Goal: Task Accomplishment & Management: Use online tool/utility

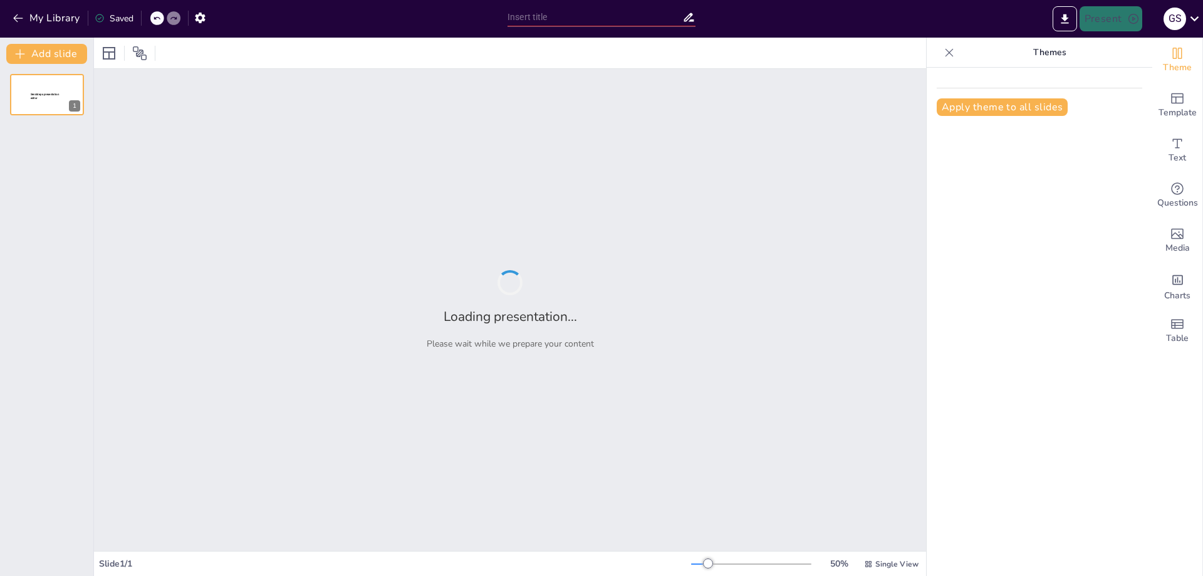
type input "Aprende de los Mejores: Masterclass con [PERSON_NAME] en [GEOGRAPHIC_DATA][PERS…"
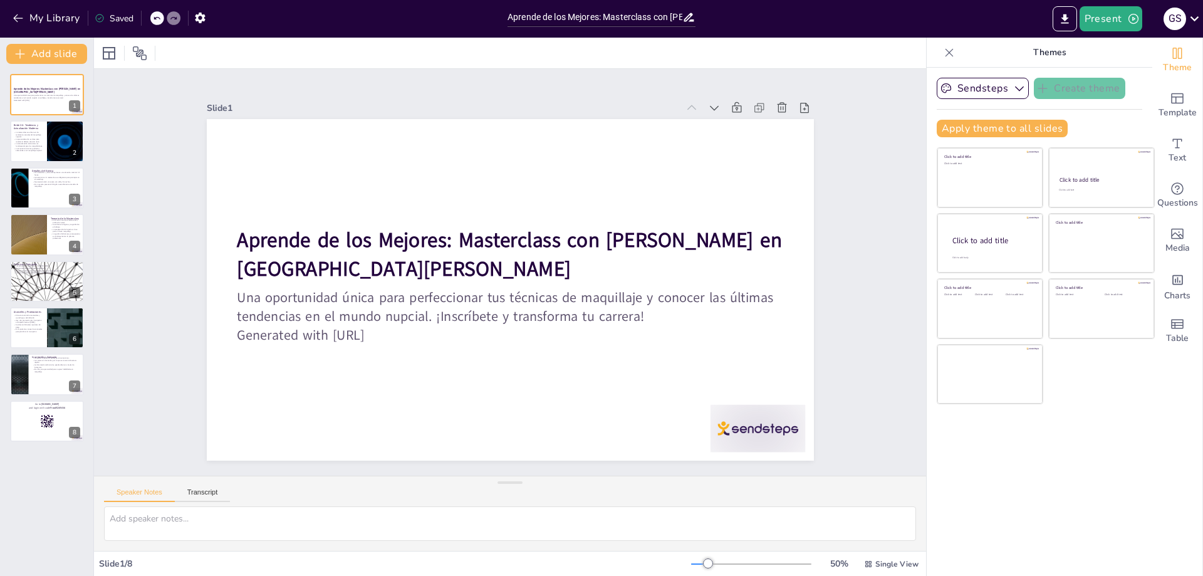
click at [9, 142] on div "Aprende de los Mejores: Masterclass con [PERSON_NAME] en [GEOGRAPHIC_DATA][PERS…" at bounding box center [46, 258] width 93 height 368
click at [28, 148] on p "La importancia de los productos adecuados en el maquillaje nupcial." at bounding box center [28, 149] width 30 height 4
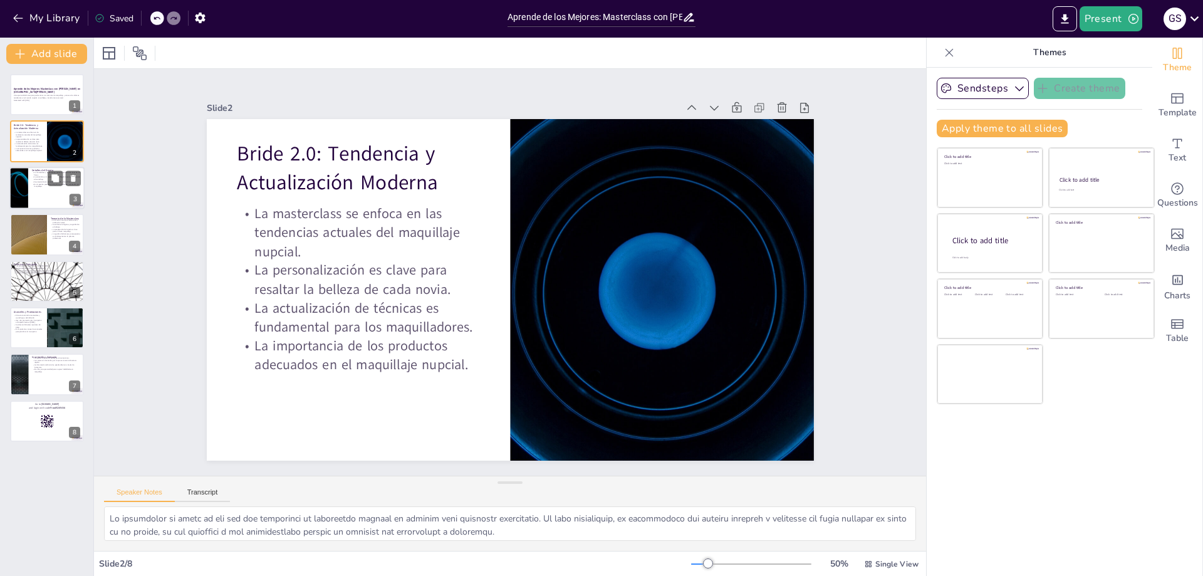
click at [39, 193] on div at bounding box center [46, 188] width 75 height 43
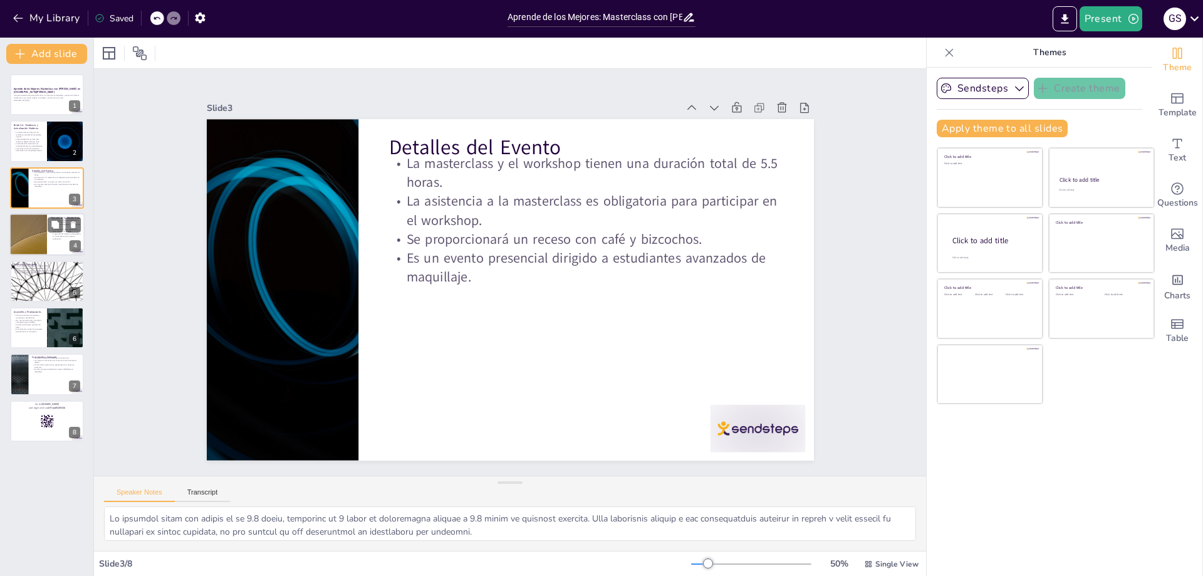
click at [34, 241] on div at bounding box center [28, 234] width 75 height 43
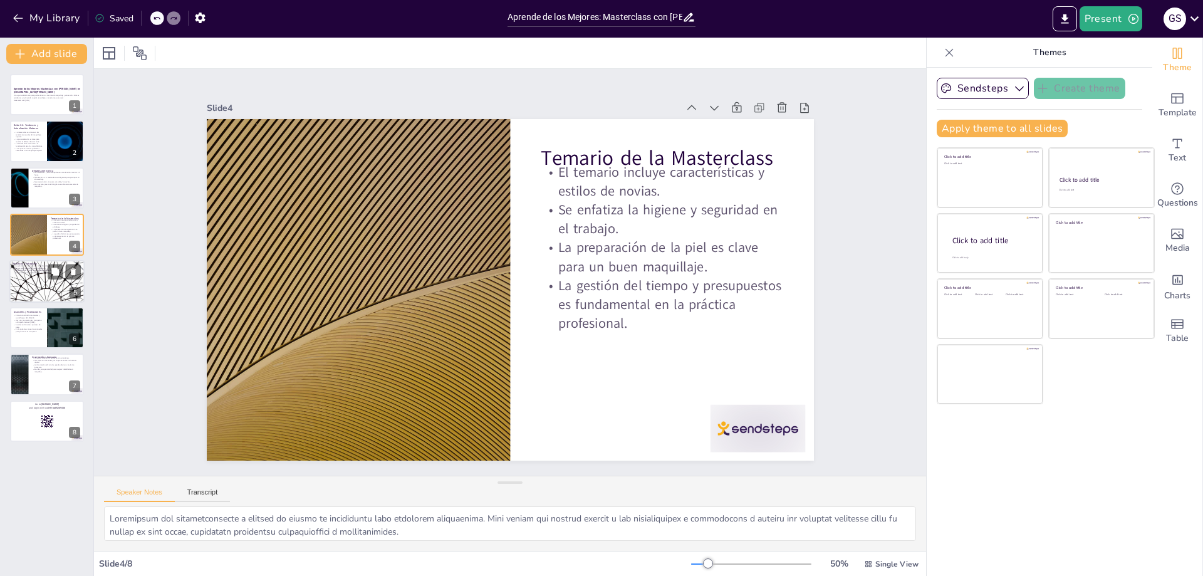
click at [35, 279] on div at bounding box center [46, 281] width 75 height 43
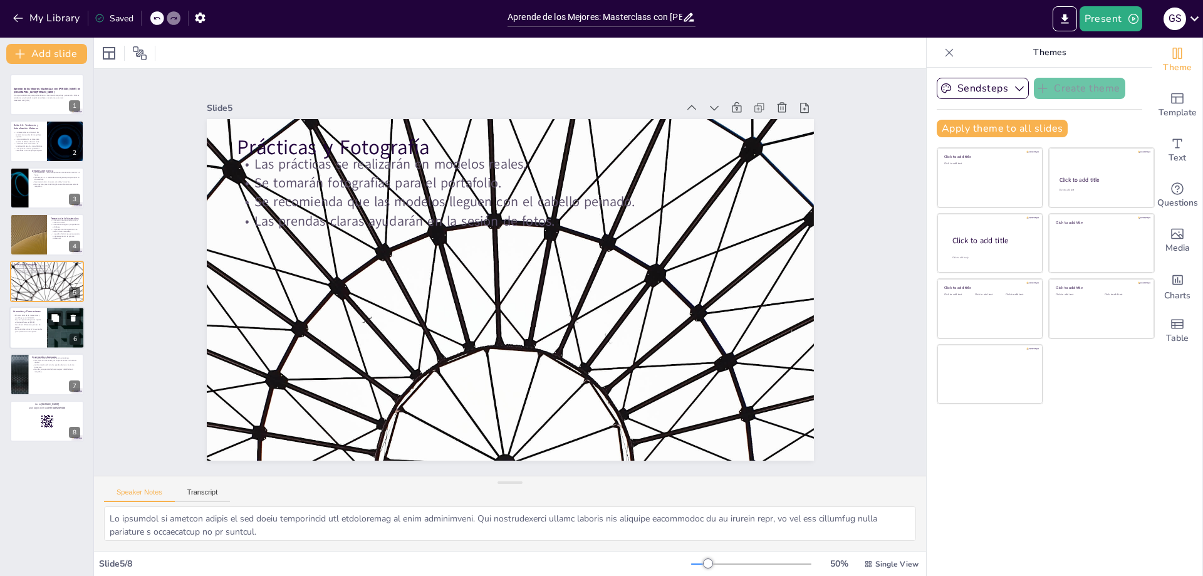
click at [30, 324] on p "Se ofrecen diferentes opciones de pago." at bounding box center [28, 325] width 30 height 4
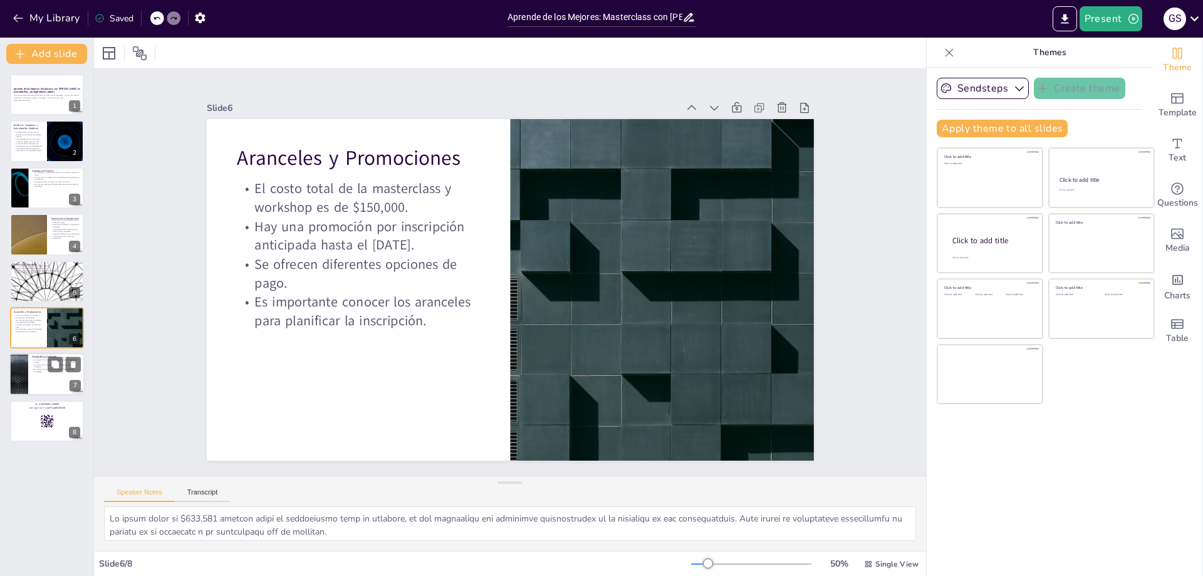
click at [35, 375] on div at bounding box center [46, 374] width 75 height 43
type textarea "Loremi Dolors am co adipiscinge se do eiusmodtemp i ut la etdolore magnaaliq en…"
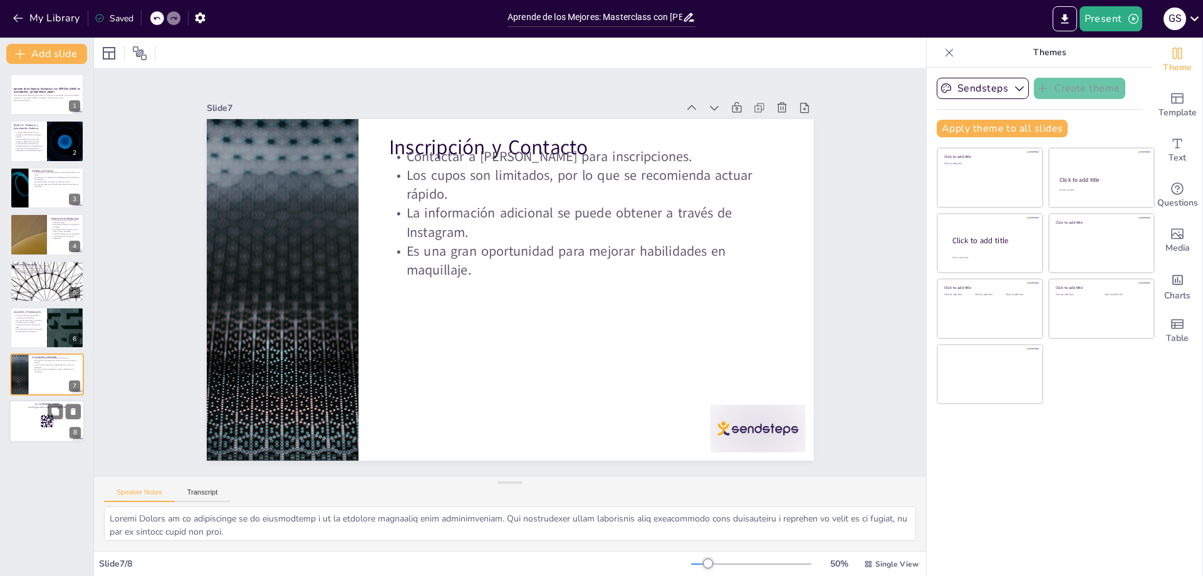
click at [44, 429] on div at bounding box center [46, 421] width 75 height 43
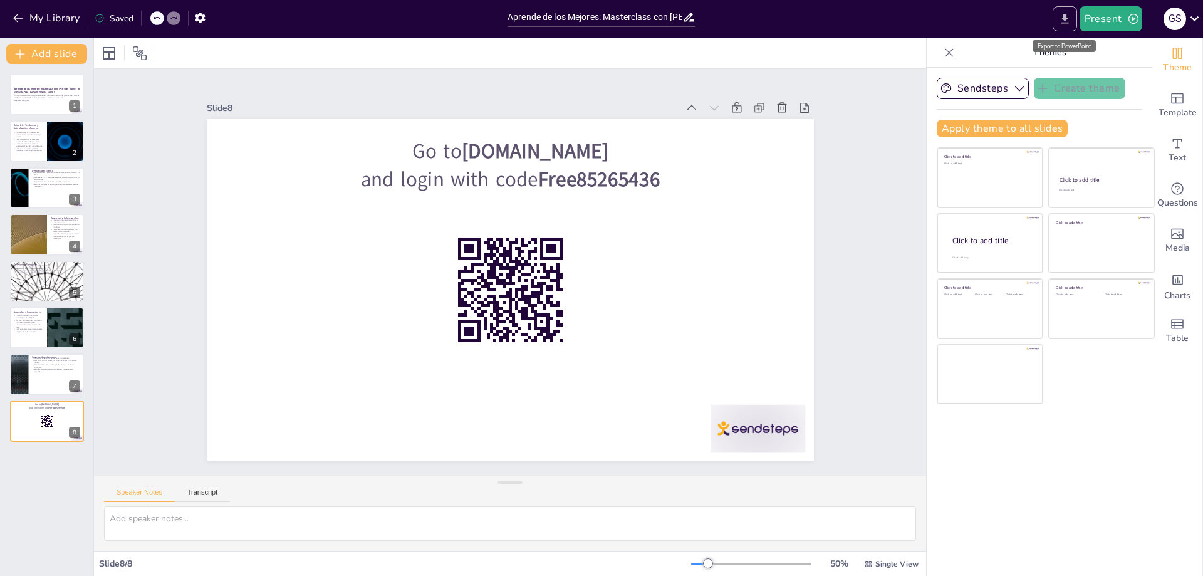
drag, startPoint x: 1096, startPoint y: 18, endPoint x: 1076, endPoint y: 19, distance: 20.7
click at [1076, 19] on div "Present" at bounding box center [1096, 18] width 92 height 25
click at [1060, 18] on icon "Export to PowerPoint" at bounding box center [1064, 19] width 13 height 13
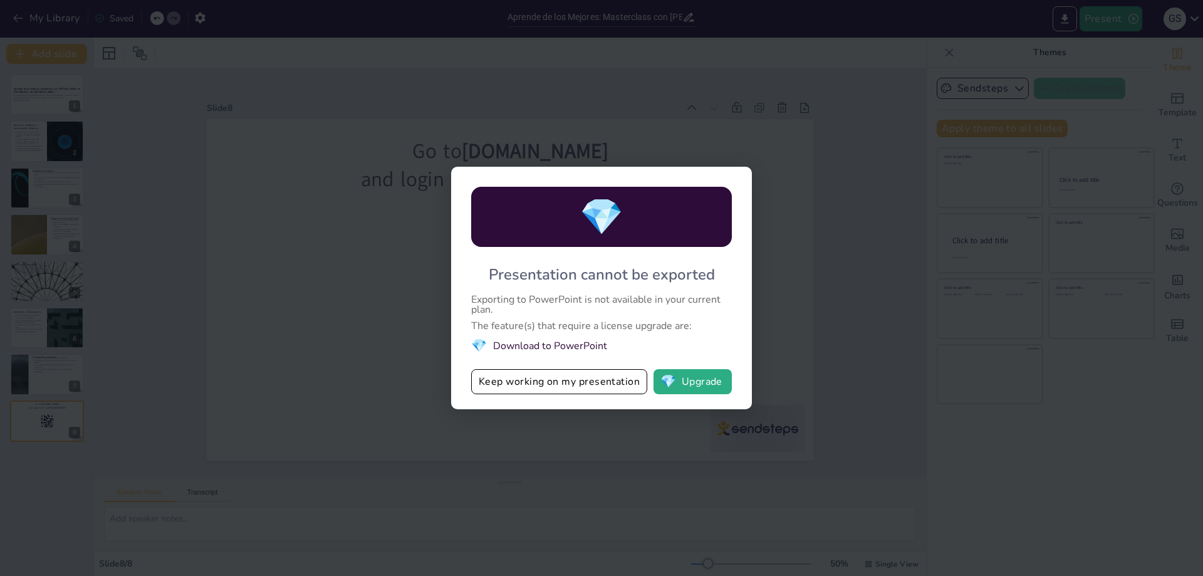
click at [669, 313] on div "Exporting to PowerPoint is not available in your current plan." at bounding box center [601, 304] width 261 height 20
click at [600, 381] on button "Keep working on my presentation" at bounding box center [559, 381] width 176 height 25
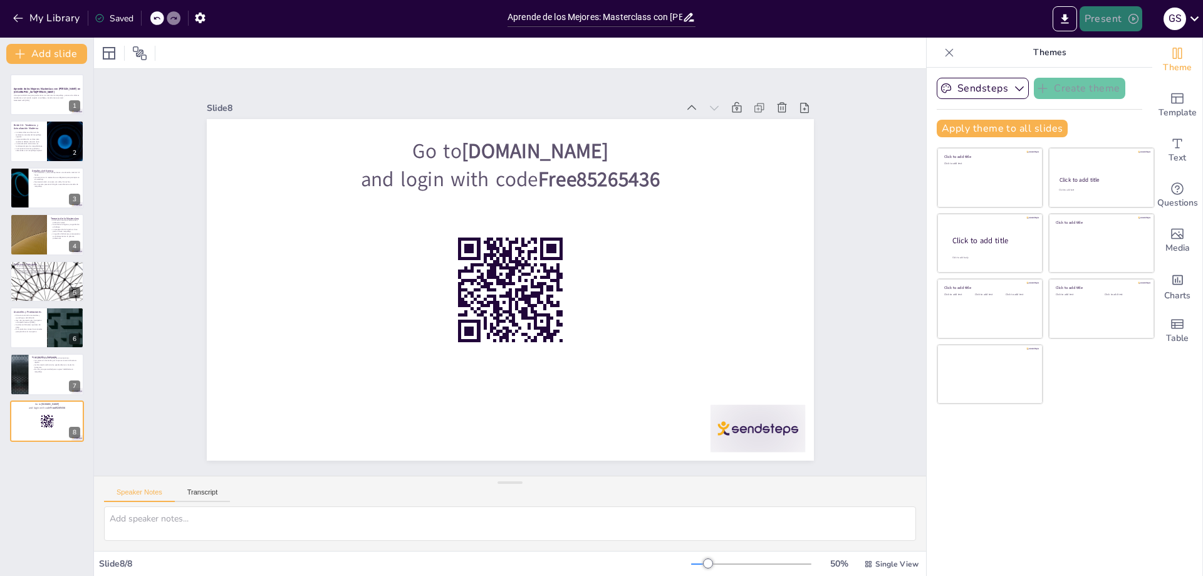
click at [1105, 21] on button "Present" at bounding box center [1111, 18] width 63 height 25
click at [1113, 46] on font "Presentación de vista previa" at bounding box center [1143, 46] width 105 height 9
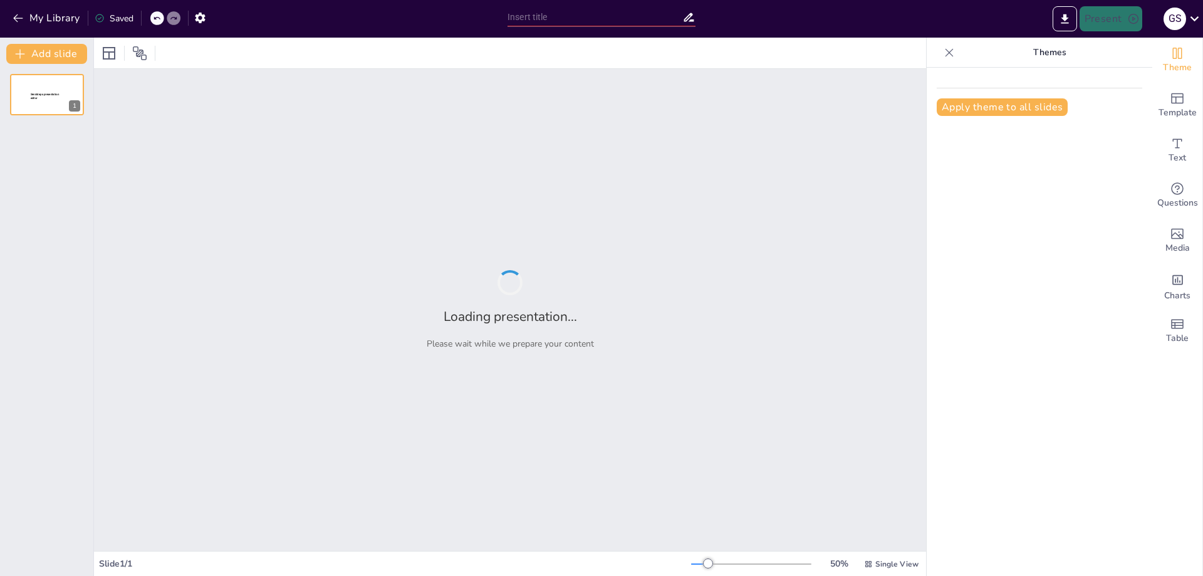
type input "Aprende de los Mejores: Masterclass con [PERSON_NAME] en [GEOGRAPHIC_DATA][PERS…"
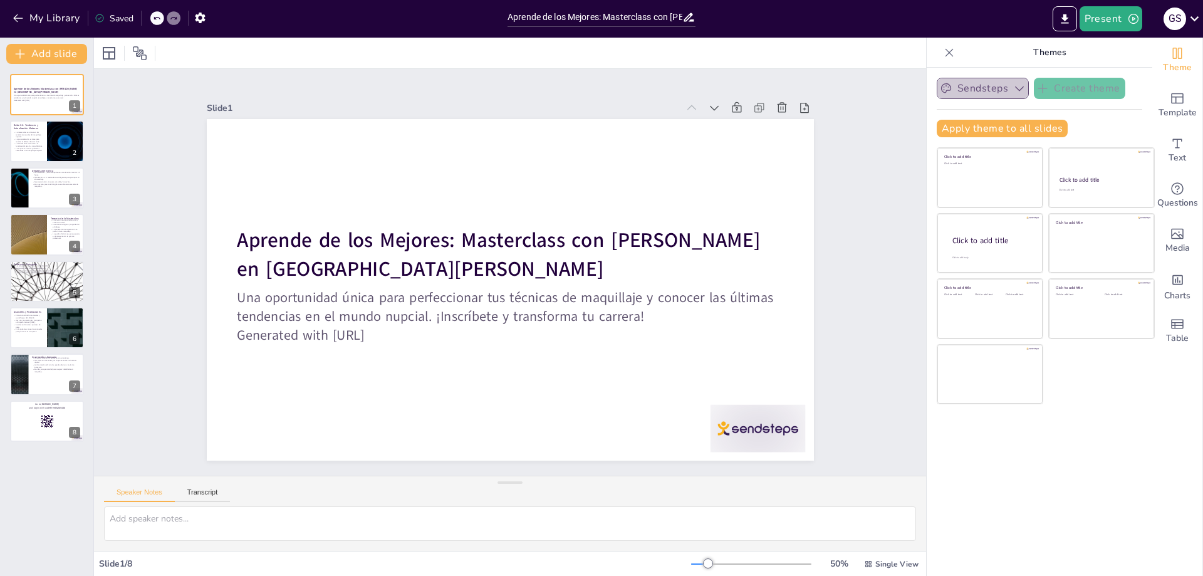
click at [969, 87] on button "Sendsteps" at bounding box center [983, 88] width 92 height 21
click at [1110, 58] on p "Themes" at bounding box center [1049, 53] width 180 height 30
click at [1073, 21] on button "Export to PowerPoint" at bounding box center [1065, 18] width 24 height 25
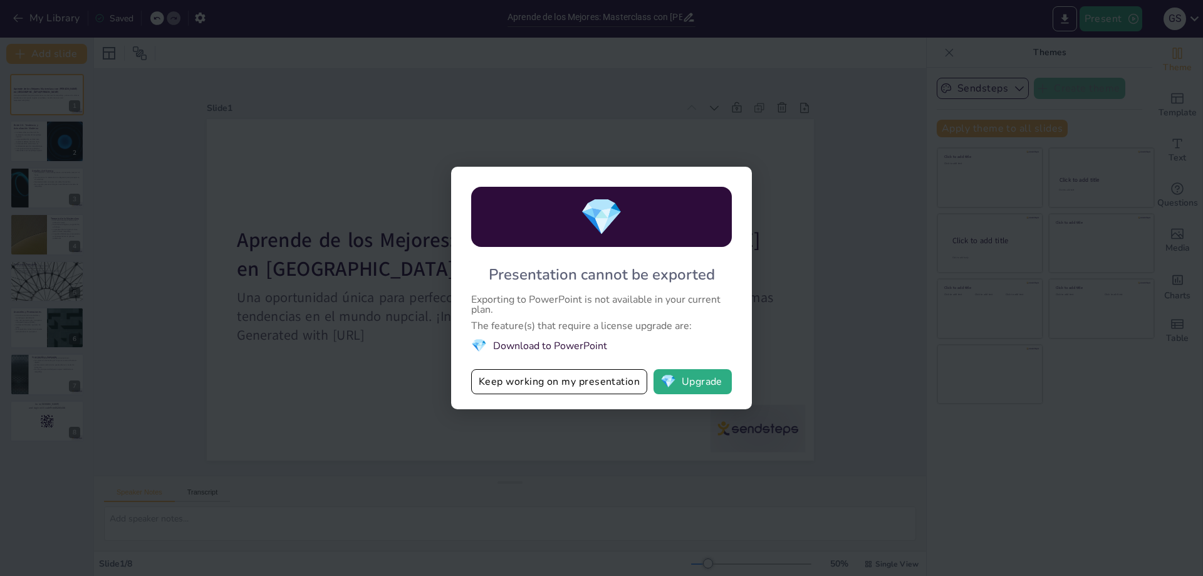
click at [570, 280] on div "Presentation cannot be exported" at bounding box center [602, 274] width 226 height 20
drag, startPoint x: 511, startPoint y: 286, endPoint x: 629, endPoint y: 320, distance: 123.2
click at [629, 320] on div "💎 Presentation cannot be exported Exporting to PowerPoint is not available in y…" at bounding box center [601, 288] width 301 height 242
drag, startPoint x: 710, startPoint y: 320, endPoint x: 553, endPoint y: 323, distance: 157.9
click at [553, 323] on div "The feature(s) that require a license upgrade are:" at bounding box center [601, 326] width 261 height 10
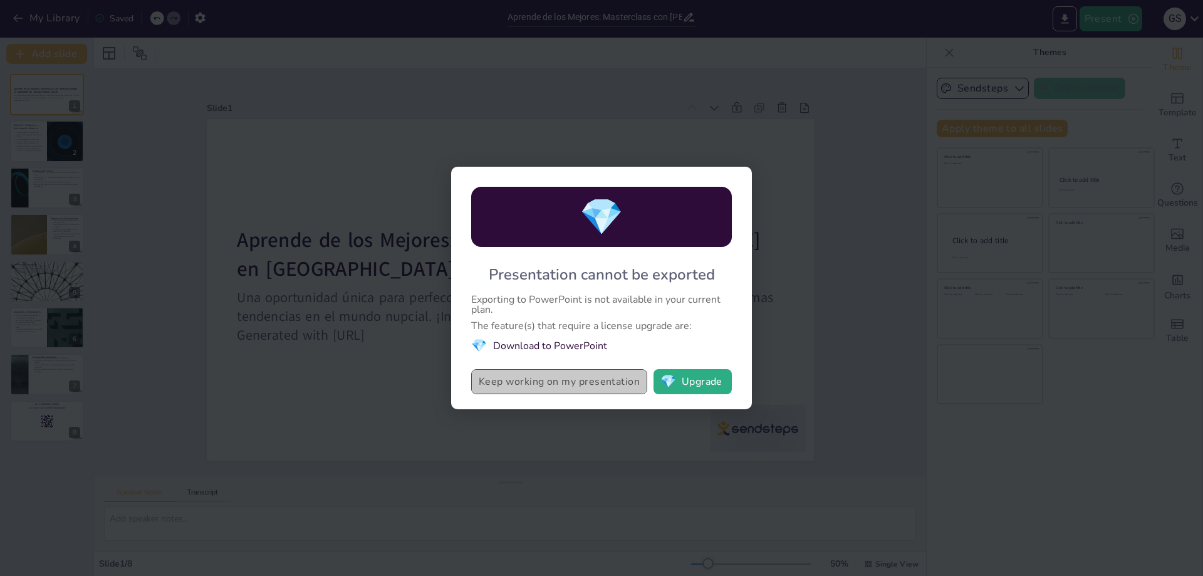
click at [594, 385] on button "Keep working on my presentation" at bounding box center [559, 381] width 176 height 25
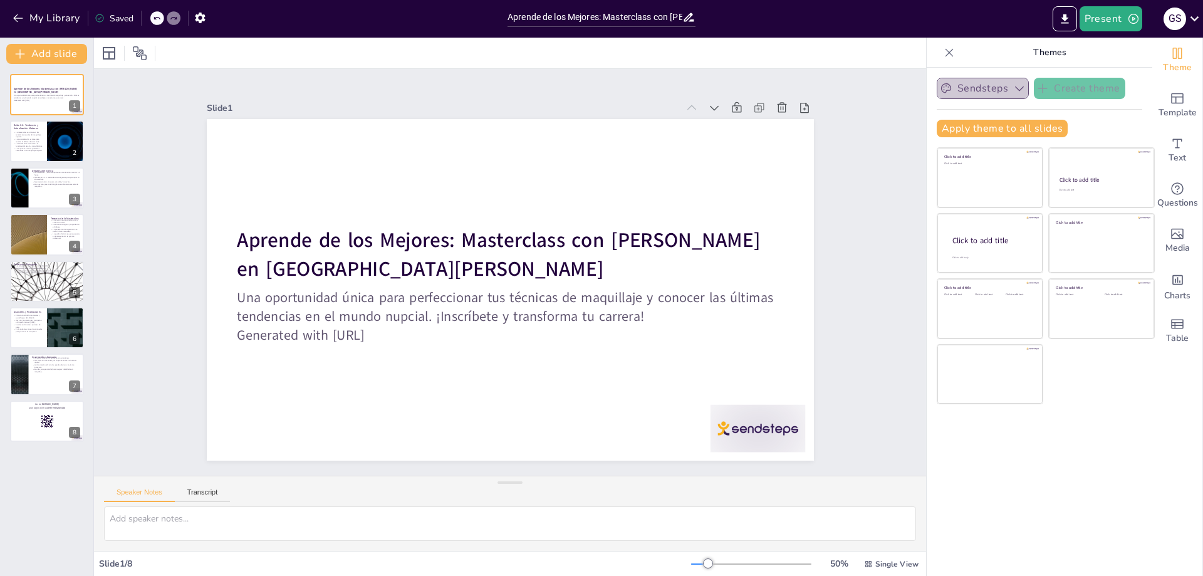
click at [1013, 86] on icon "button" at bounding box center [1019, 88] width 13 height 13
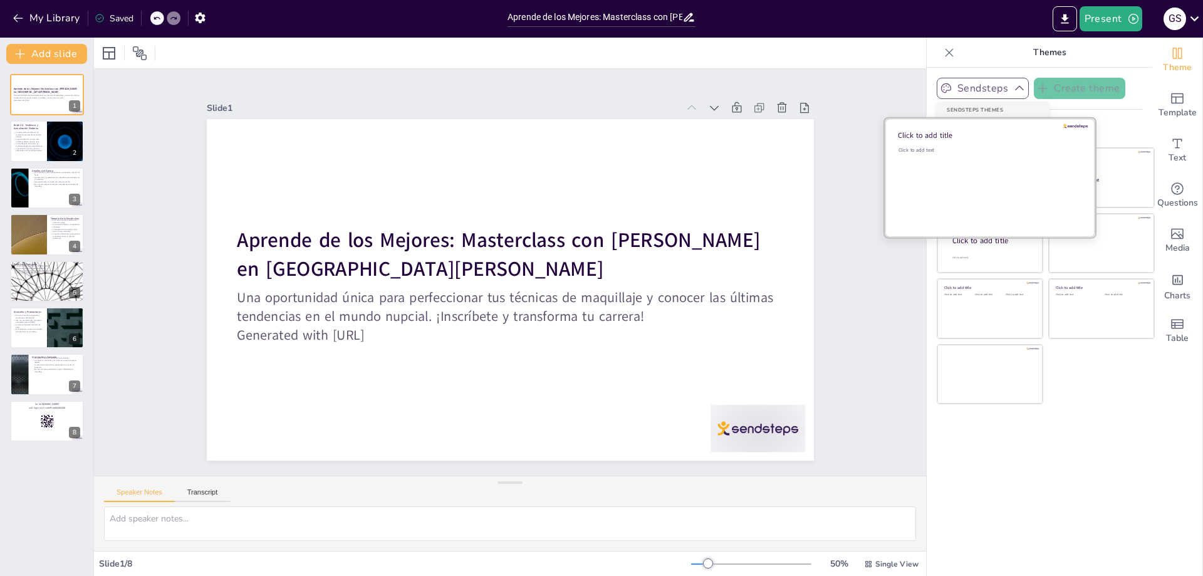
click at [991, 151] on div "Click to add text" at bounding box center [987, 150] width 179 height 7
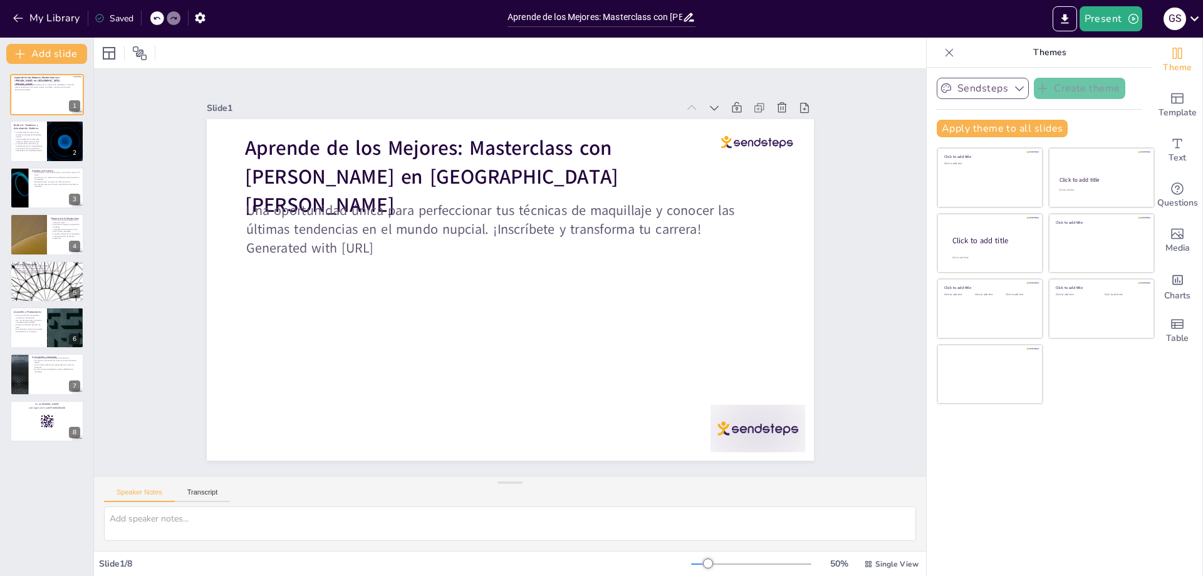
click at [811, 170] on div "Slide 1 Aprende de los Mejores: Masterclass con Emilse Macari en San Juan Una o…" at bounding box center [510, 271] width 713 height 445
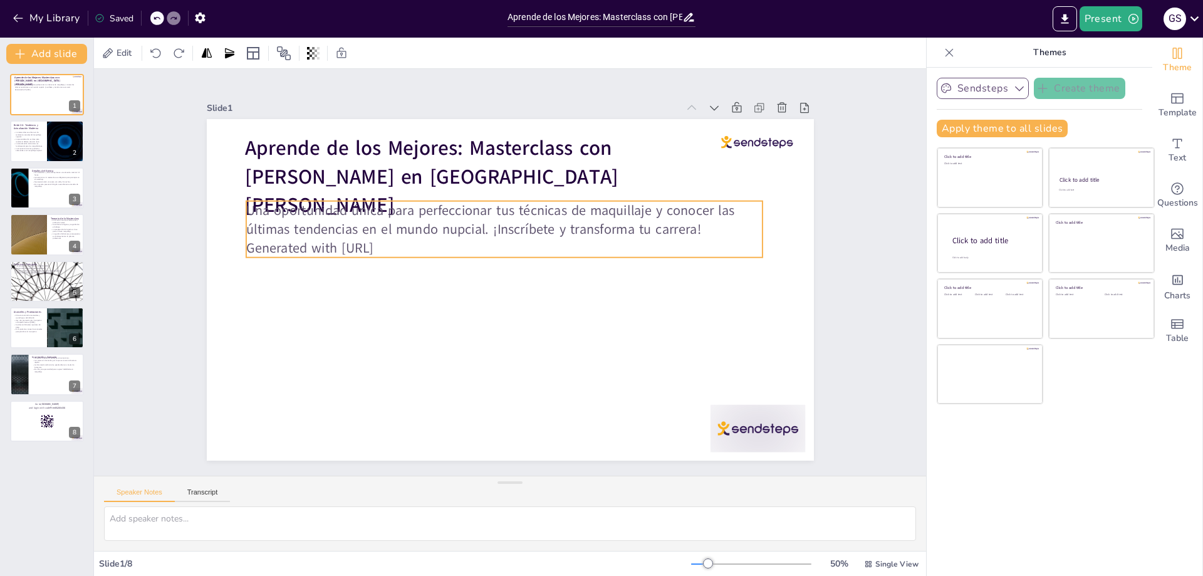
click at [682, 228] on p "Una oportunidad única para perfeccionar tus técnicas de maquillaje y conocer la…" at bounding box center [510, 219] width 518 height 91
click at [143, 53] on icon at bounding box center [141, 53] width 7 height 4
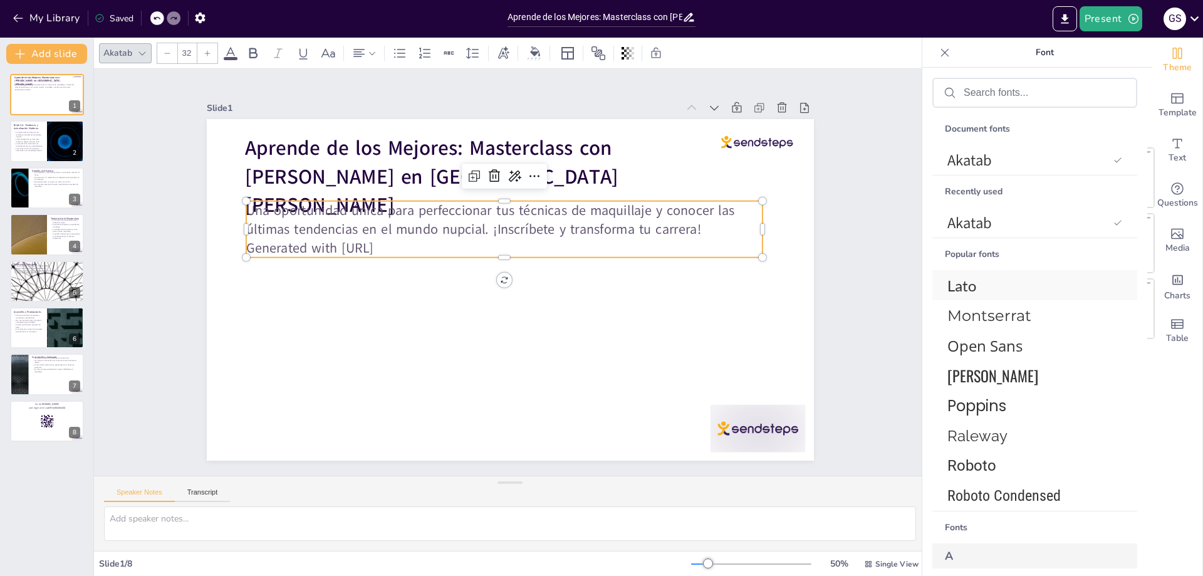
click at [968, 291] on span "Lato" at bounding box center [1032, 285] width 170 height 18
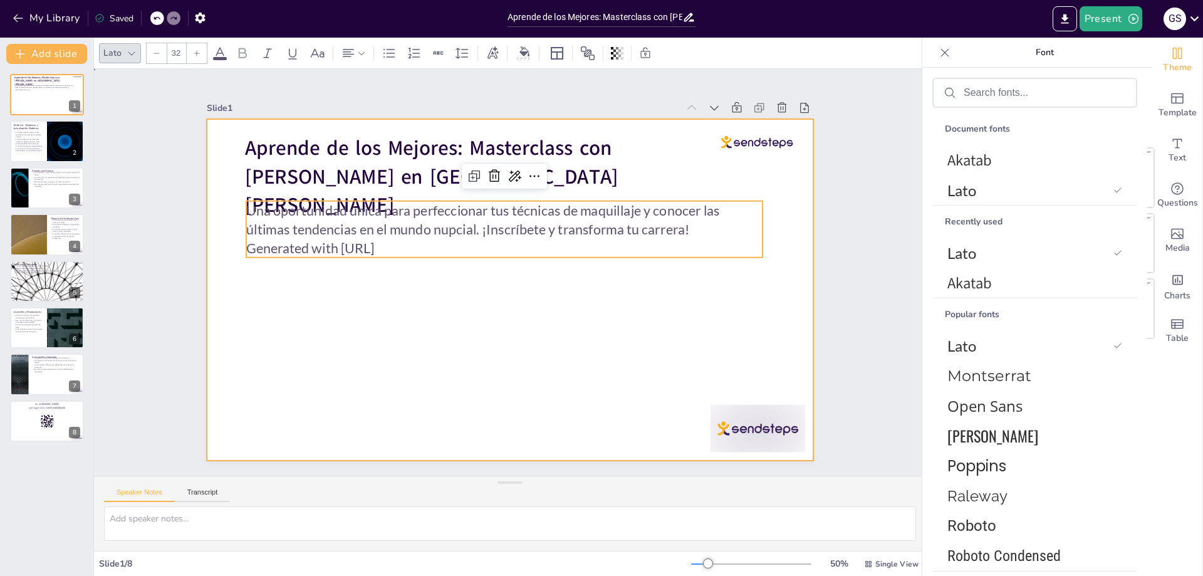
click at [358, 315] on div at bounding box center [510, 289] width 607 height 341
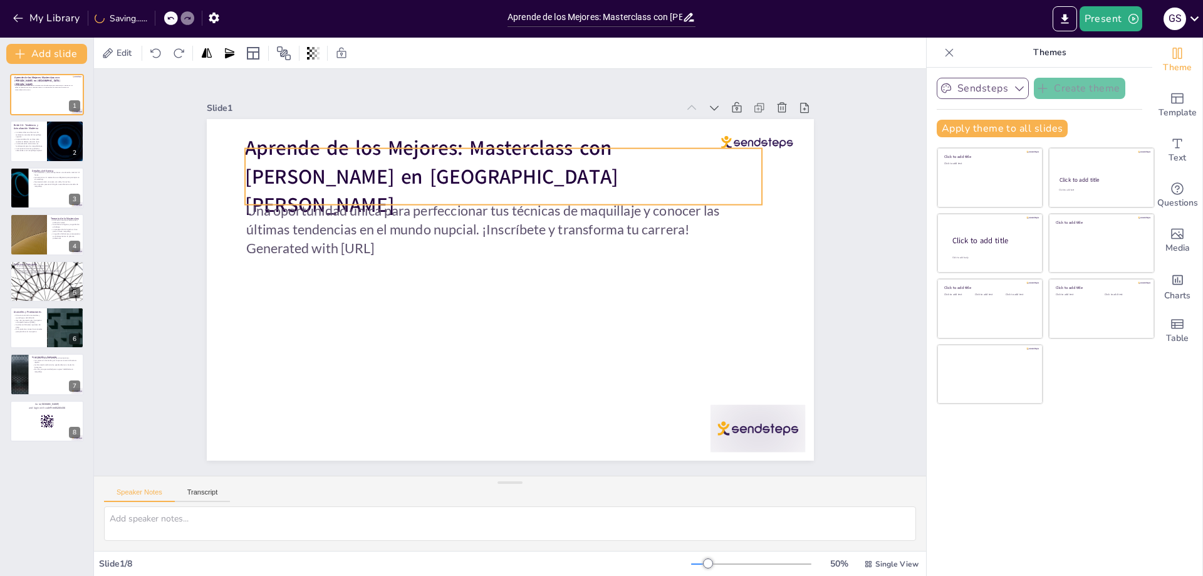
click at [339, 186] on strong "Aprende de los Mejores: Masterclass con [PERSON_NAME] en [GEOGRAPHIC_DATA][PERS…" at bounding box center [431, 177] width 373 height 84
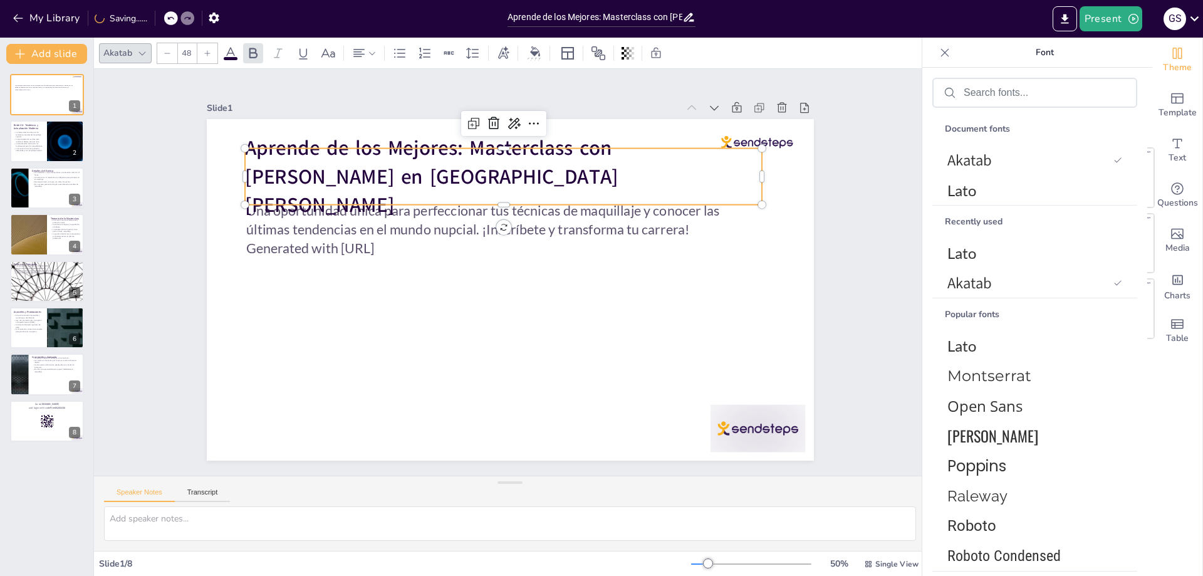
click at [339, 186] on strong "Aprende de los Mejores: Masterclass con [PERSON_NAME] en [GEOGRAPHIC_DATA][PERS…" at bounding box center [431, 177] width 373 height 84
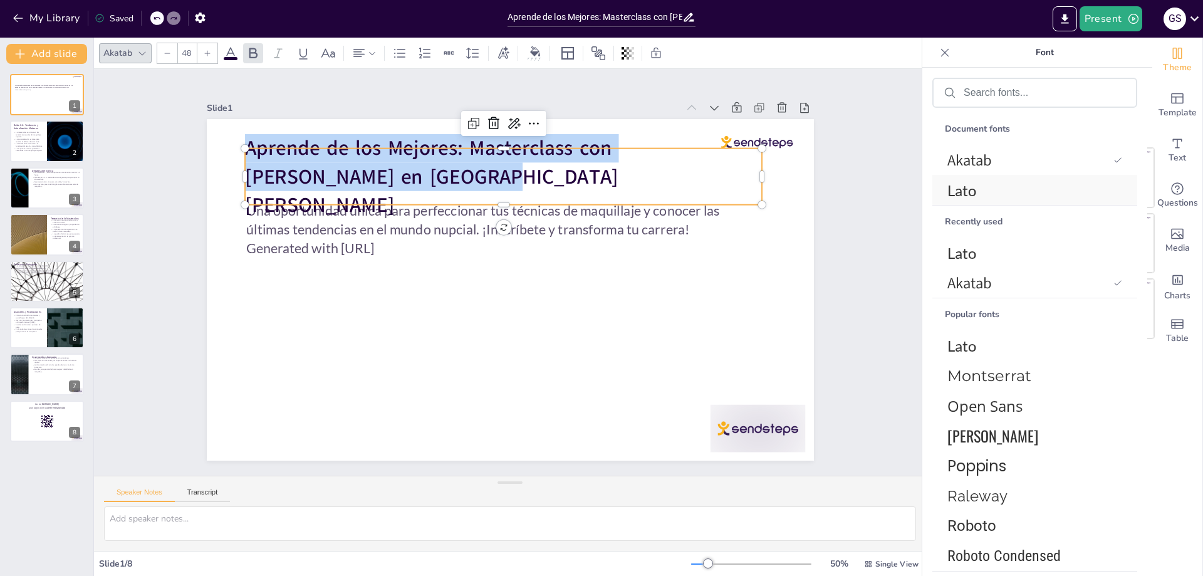
click at [962, 190] on span "Lato" at bounding box center [1032, 190] width 170 height 18
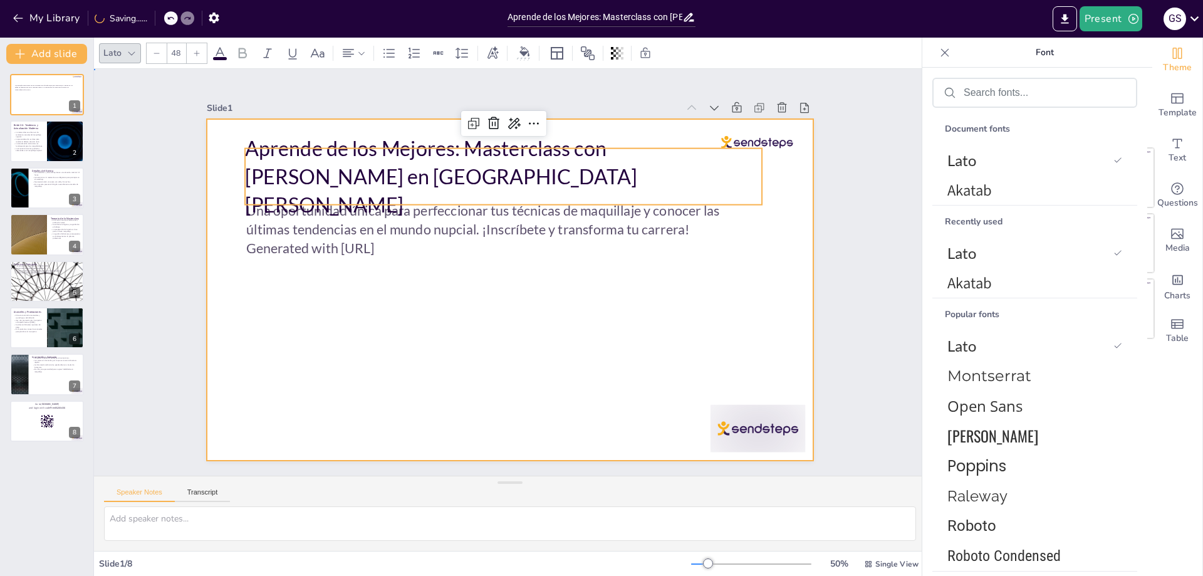
click at [766, 239] on div at bounding box center [508, 289] width 639 height 403
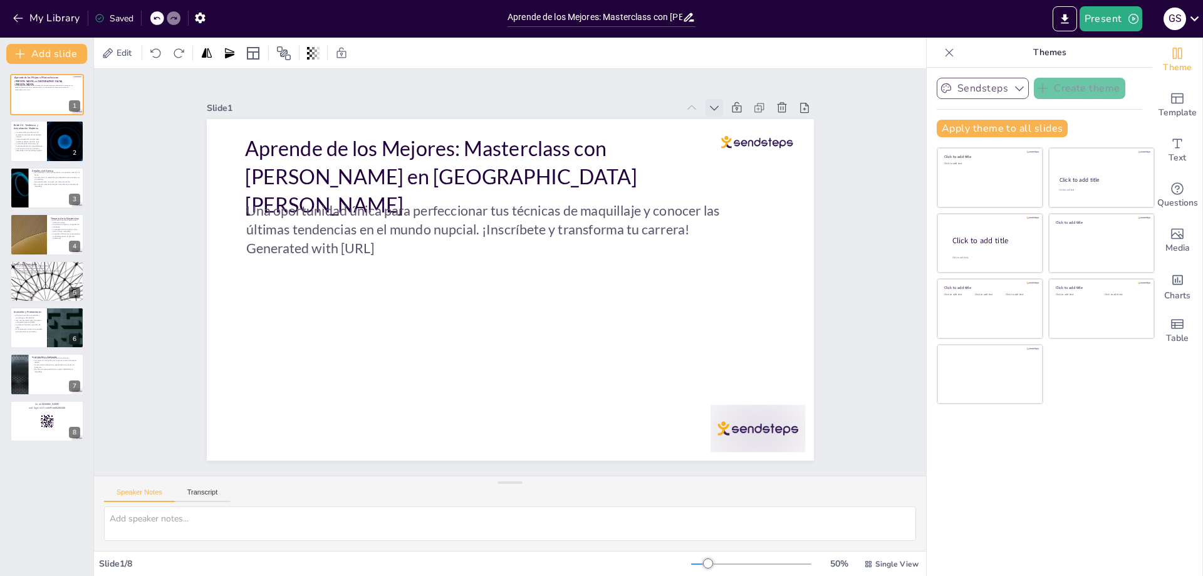
click at [708, 105] on icon at bounding box center [714, 107] width 13 height 13
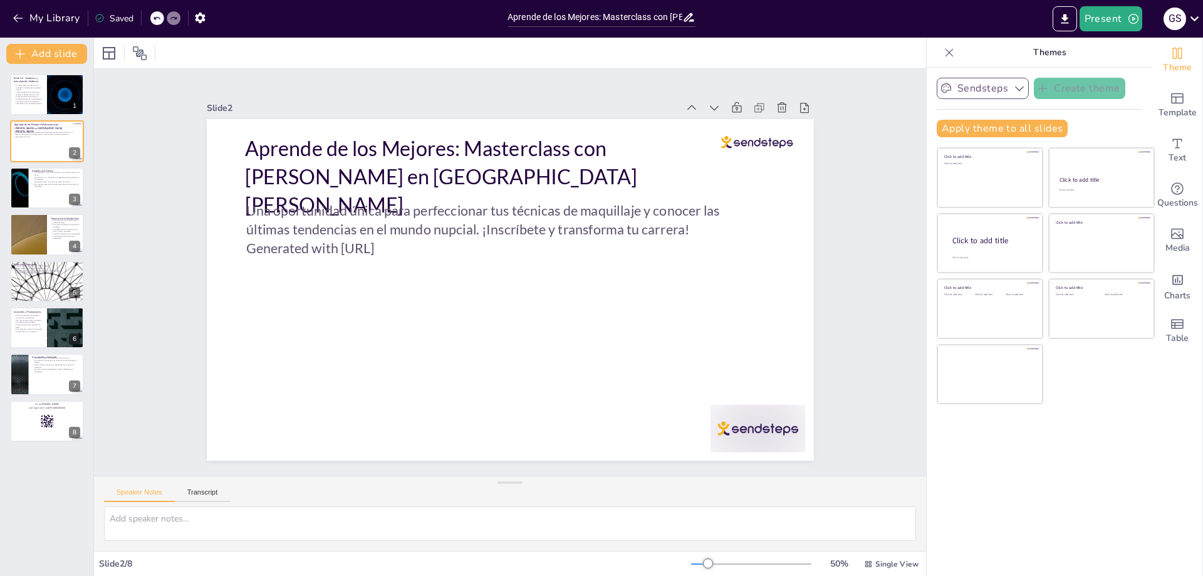
click at [708, 105] on icon at bounding box center [714, 107] width 13 height 13
click at [724, 123] on icon at bounding box center [731, 130] width 14 height 14
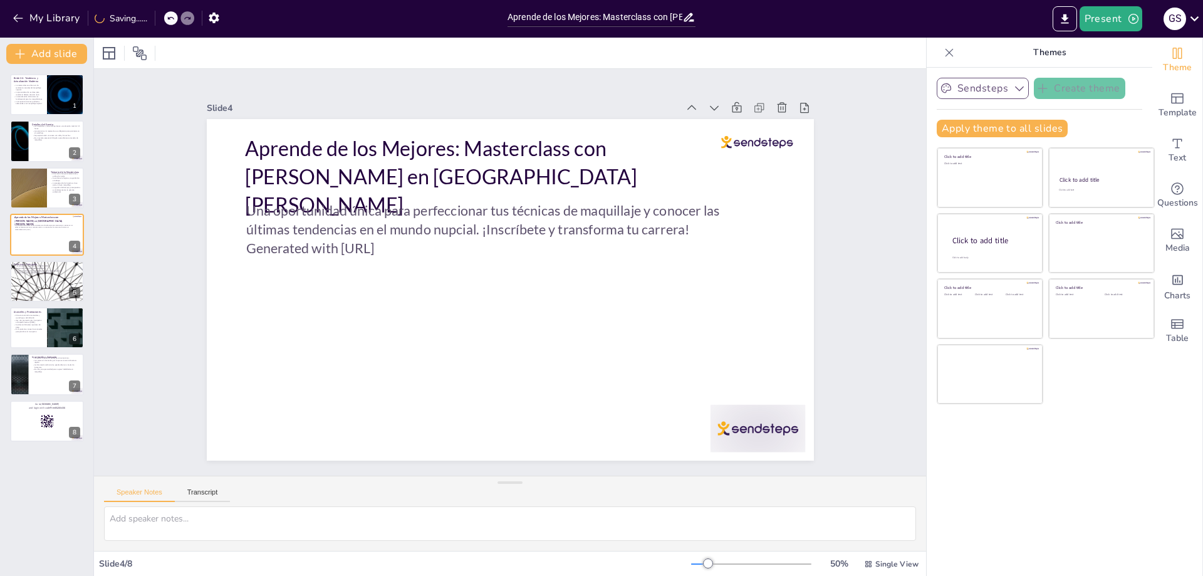
click at [724, 123] on icon at bounding box center [731, 130] width 14 height 14
click at [708, 105] on icon at bounding box center [714, 107] width 13 height 13
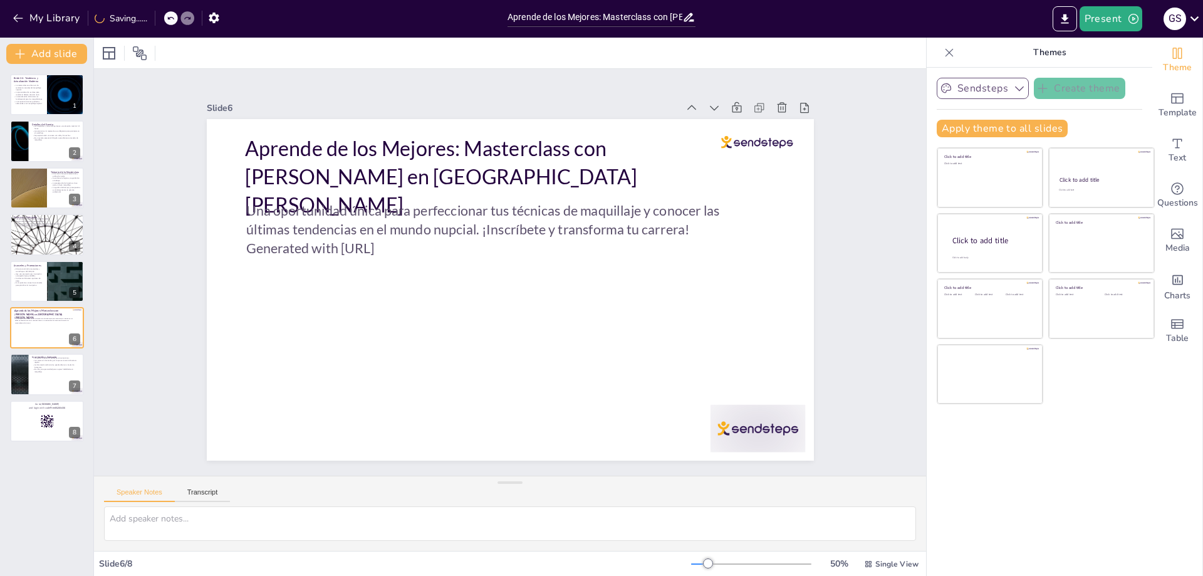
click at [724, 123] on icon at bounding box center [731, 130] width 14 height 14
click at [708, 105] on icon at bounding box center [714, 107] width 13 height 13
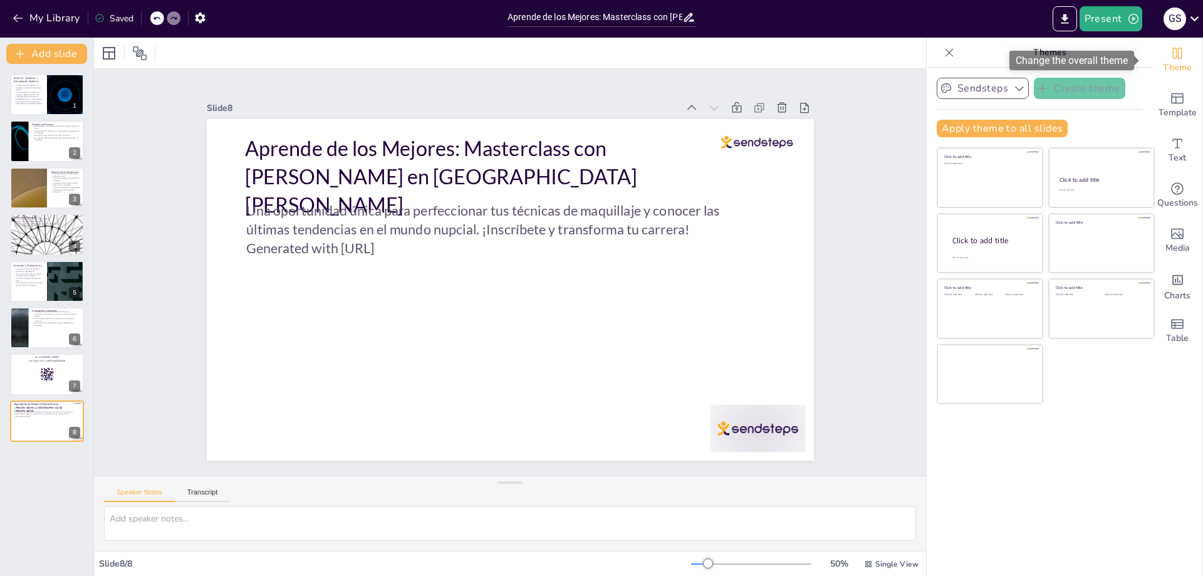
click at [1171, 56] on icon "Change the overall theme" at bounding box center [1177, 53] width 15 height 15
click at [205, 19] on icon "button" at bounding box center [200, 18] width 10 height 11
click at [200, 18] on icon "button" at bounding box center [200, 17] width 13 height 13
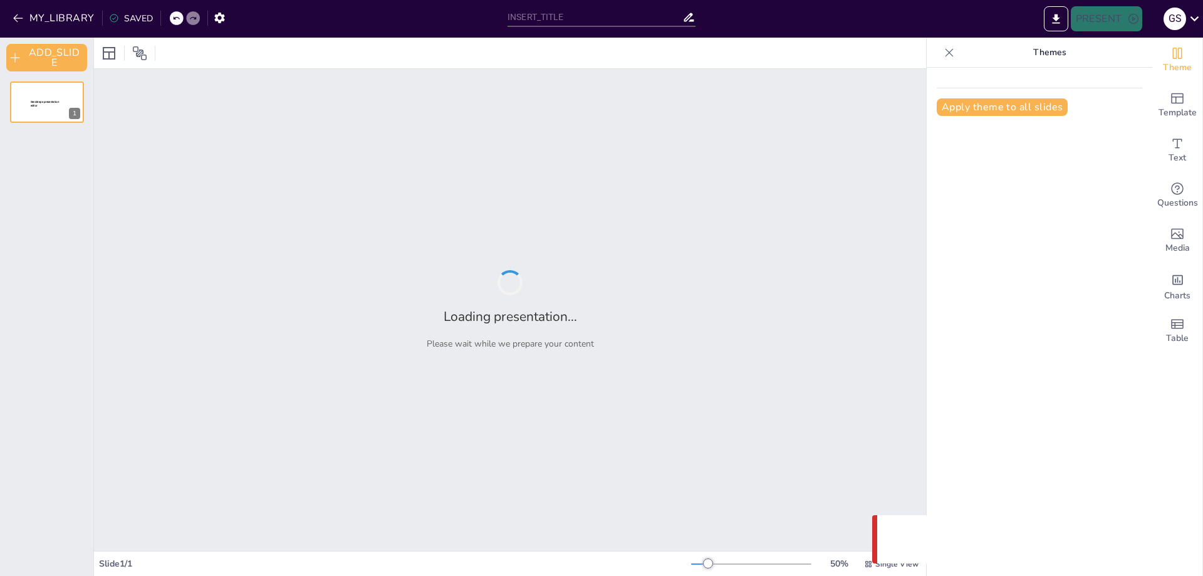
type input "Aprende de los Mejores: Masterclass con [PERSON_NAME] en [GEOGRAPHIC_DATA][PERS…"
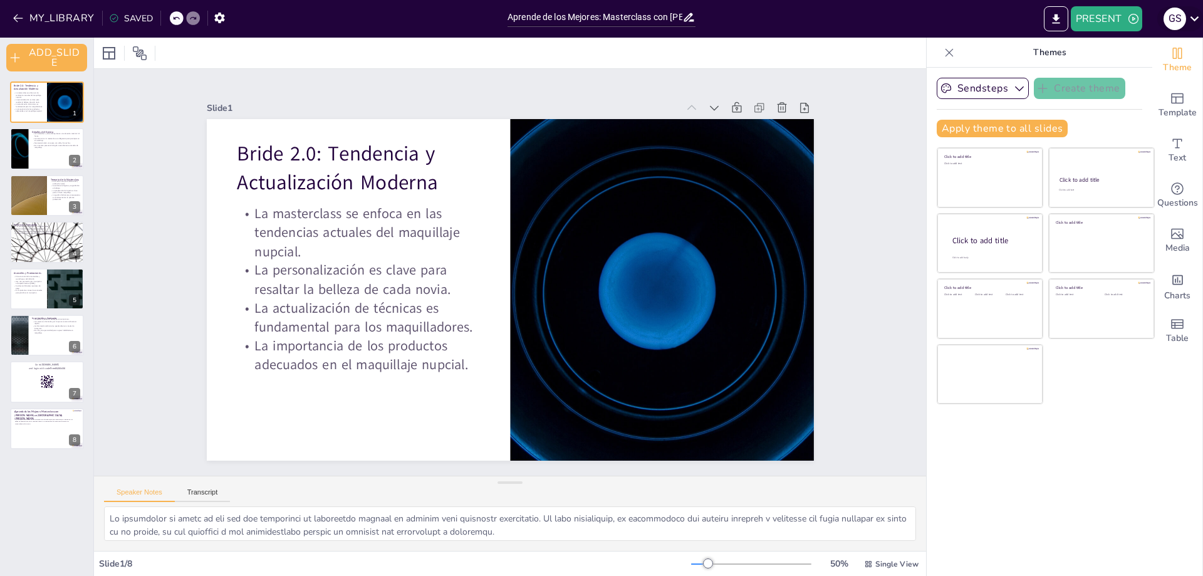
click at [1193, 18] on icon at bounding box center [1194, 18] width 17 height 17
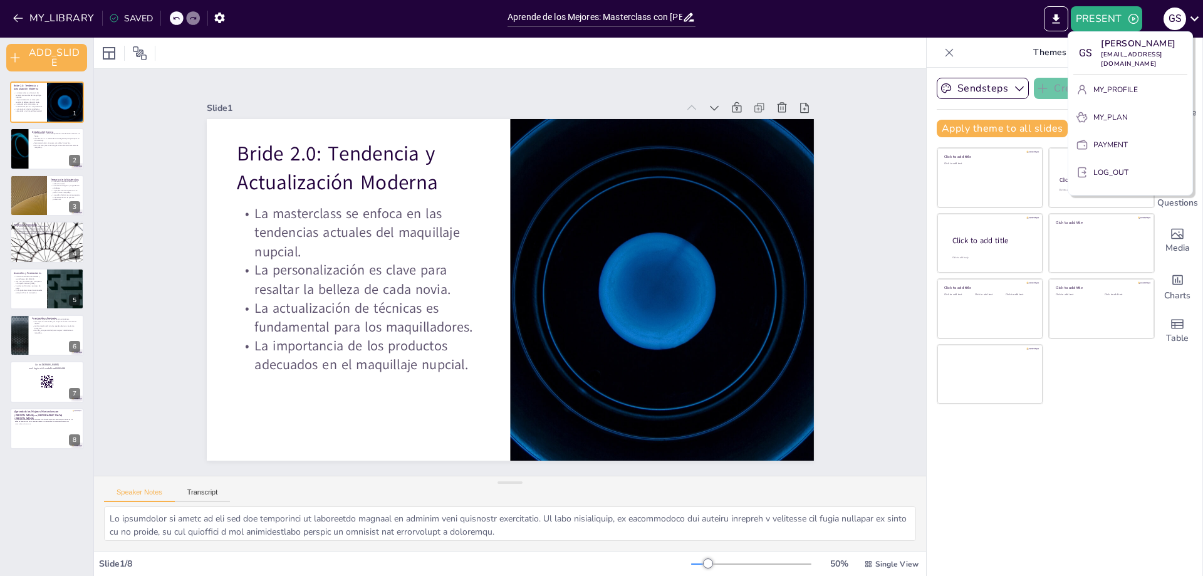
click at [1054, 21] on div at bounding box center [601, 288] width 1203 height 576
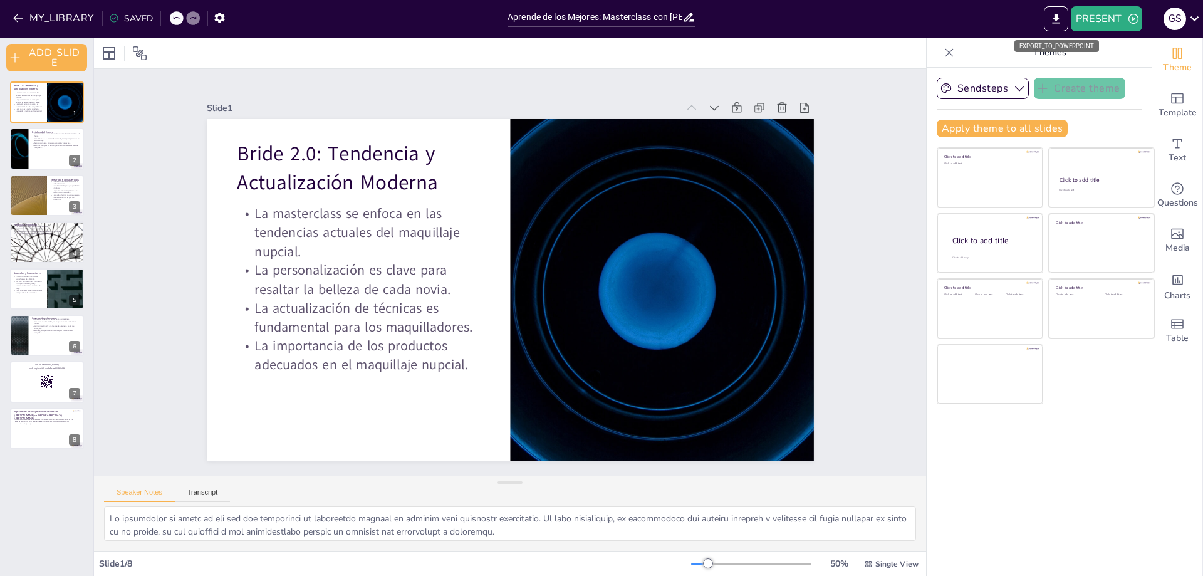
click at [1048, 44] on div "EXPORT_TO_POWERPOINT" at bounding box center [1056, 46] width 85 height 12
click at [1056, 45] on div "EXPORT_TO_POWERPOINT" at bounding box center [1056, 46] width 85 height 12
click at [1052, 19] on icon "EXPORT_TO_POWERPOINT" at bounding box center [1055, 19] width 13 height 13
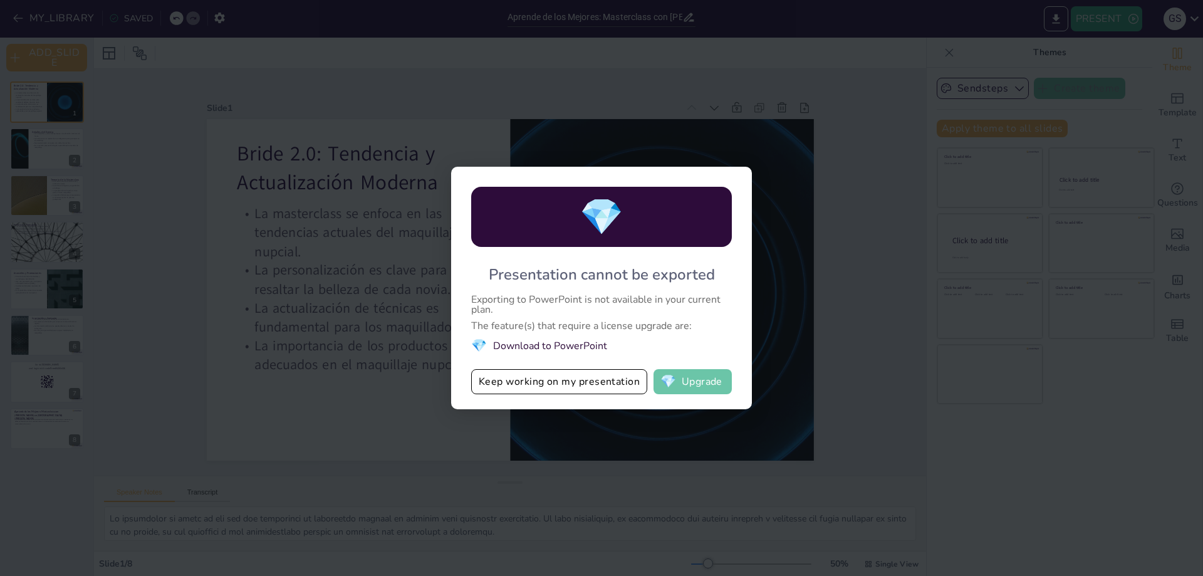
click at [695, 388] on button "💎 Upgrade" at bounding box center [692, 381] width 78 height 25
